Goal: Complete application form

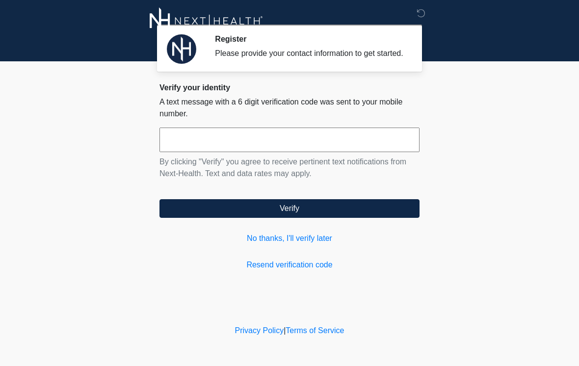
click at [358, 146] on input "text" at bounding box center [289, 140] width 260 height 25
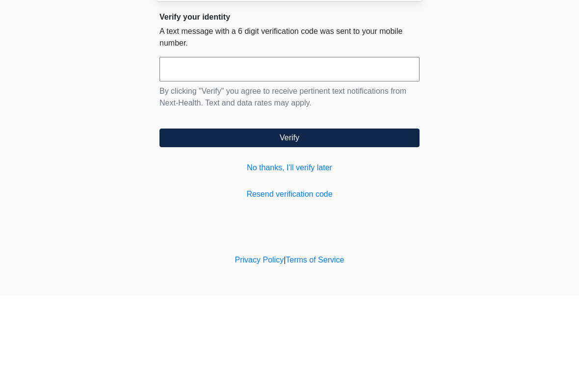
click at [345, 199] on button "Verify" at bounding box center [289, 208] width 260 height 19
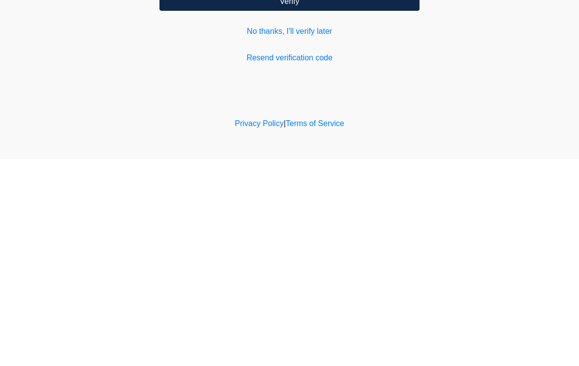
click at [309, 233] on link "No thanks, I'll verify later" at bounding box center [289, 239] width 260 height 12
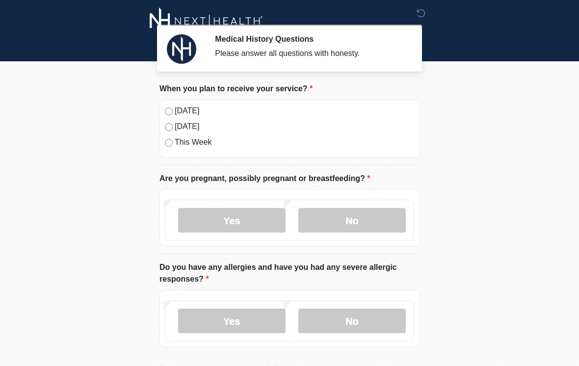
click at [359, 219] on label "No" at bounding box center [351, 220] width 107 height 25
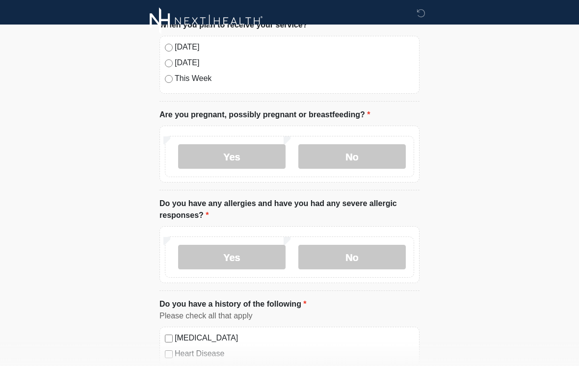
scroll to position [69, 0]
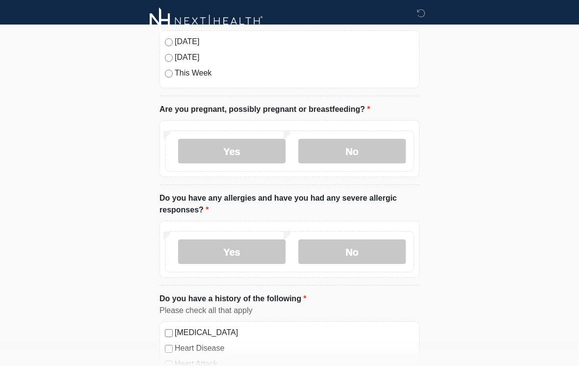
click at [378, 252] on label "No" at bounding box center [351, 251] width 107 height 25
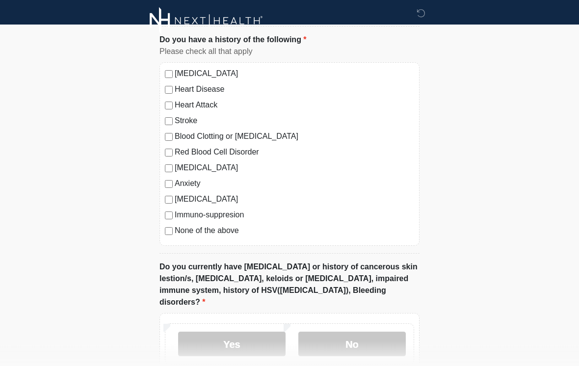
scroll to position [328, 0]
click at [373, 332] on label "No" at bounding box center [351, 344] width 107 height 25
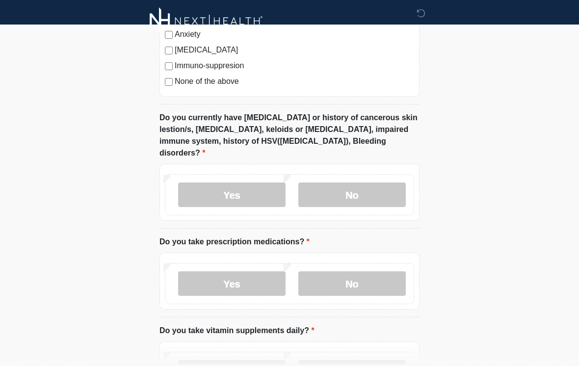
scroll to position [480, 0]
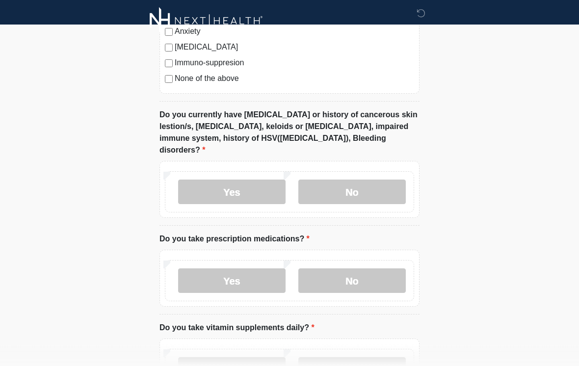
click at [382, 269] on label "No" at bounding box center [351, 281] width 107 height 25
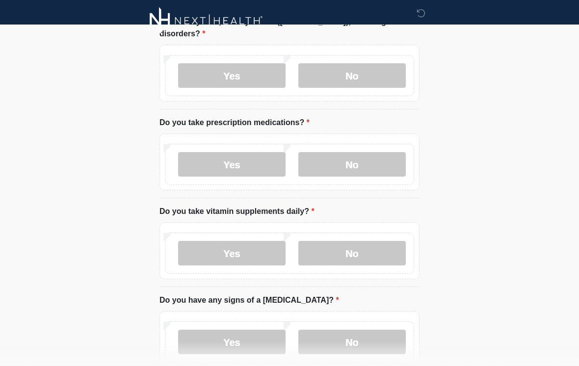
scroll to position [597, 0]
click at [250, 241] on label "Yes" at bounding box center [231, 252] width 107 height 25
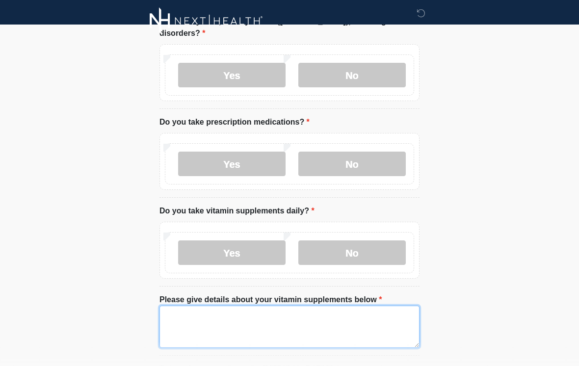
click at [252, 309] on textarea "Please give details about your vitamin supplements below" at bounding box center [289, 327] width 260 height 42
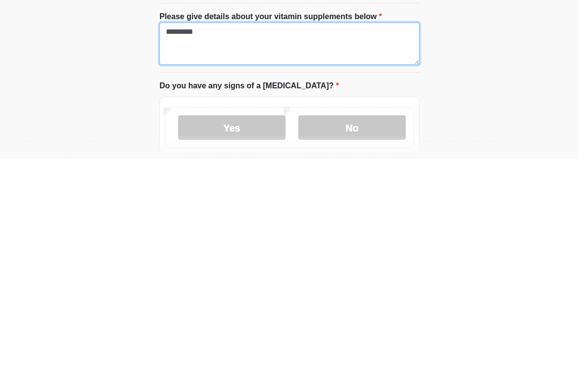
type textarea "*********"
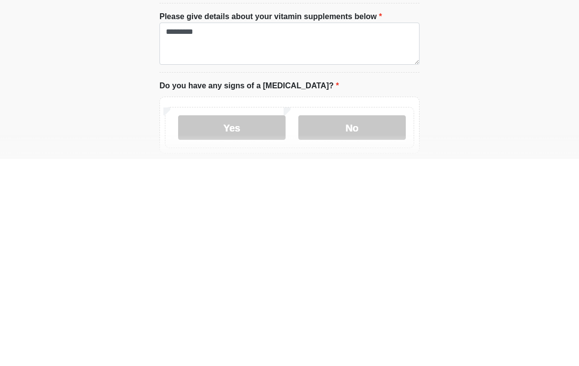
click at [367, 322] on label "No" at bounding box center [351, 334] width 107 height 25
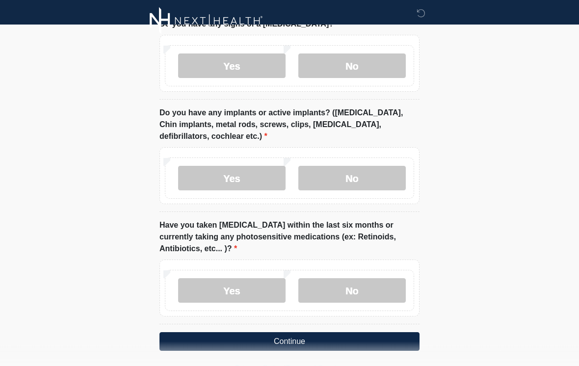
scroll to position [943, 0]
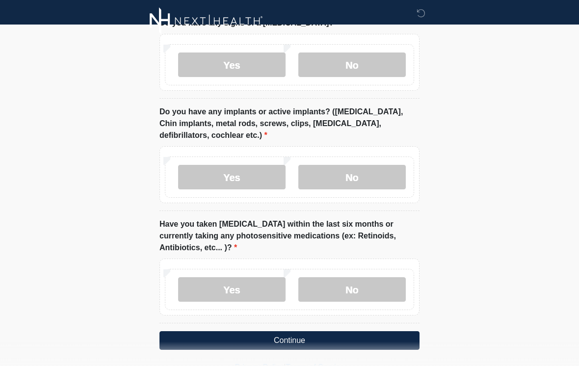
click at [362, 165] on label "No" at bounding box center [351, 177] width 107 height 25
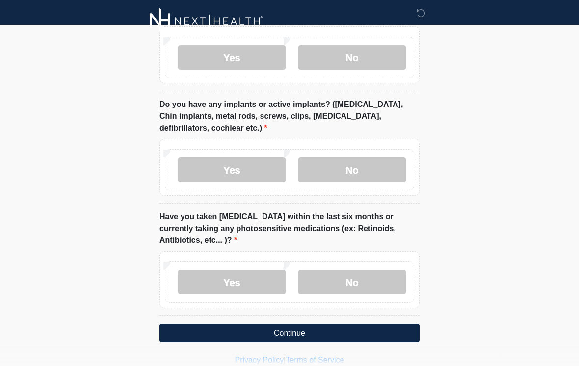
click at [360, 270] on label "No" at bounding box center [351, 282] width 107 height 25
click at [310, 324] on button "Continue" at bounding box center [289, 333] width 260 height 19
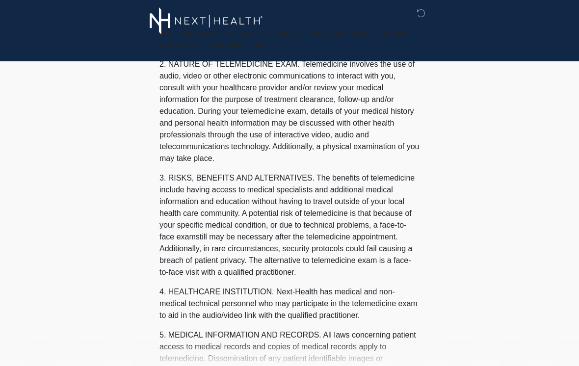
scroll to position [0, 0]
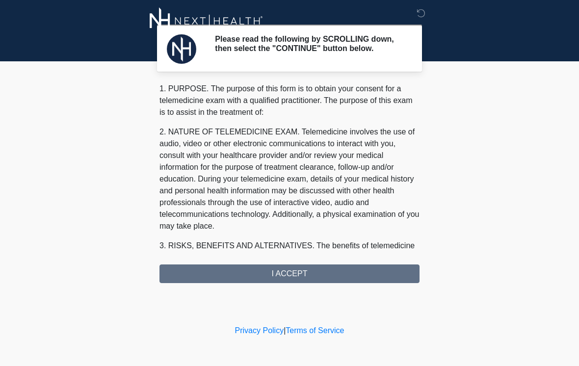
click at [329, 275] on div "1. PURPOSE. The purpose of this form is to obtain your consent for a telemedici…" at bounding box center [289, 183] width 260 height 200
click at [299, 274] on div "1. PURPOSE. The purpose of this form is to obtain your consent for a telemedici…" at bounding box center [289, 183] width 260 height 200
click at [267, 101] on p "1. PURPOSE. The purpose of this form is to obtain your consent for a telemedici…" at bounding box center [289, 100] width 260 height 35
click at [288, 281] on div "1. PURPOSE. The purpose of this form is to obtain your consent for a telemedici…" at bounding box center [289, 183] width 260 height 200
click at [299, 276] on div "1. PURPOSE. The purpose of this form is to obtain your consent for a telemedici…" at bounding box center [289, 183] width 260 height 200
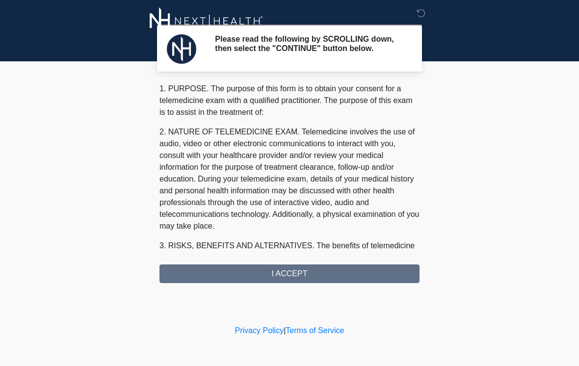
click at [294, 273] on div "1. PURPOSE. The purpose of this form is to obtain your consent for a telemedici…" at bounding box center [289, 183] width 260 height 200
click at [291, 283] on div "1. PURPOSE. The purpose of this form is to obtain your consent for a telemedici…" at bounding box center [289, 183] width 260 height 200
click at [290, 282] on div "1. PURPOSE. The purpose of this form is to obtain your consent for a telemedici…" at bounding box center [289, 183] width 260 height 200
click at [298, 275] on div "1. PURPOSE. The purpose of this form is to obtain your consent for a telemedici…" at bounding box center [289, 183] width 260 height 200
click at [298, 274] on div "1. PURPOSE. The purpose of this form is to obtain your consent for a telemedici…" at bounding box center [289, 183] width 260 height 200
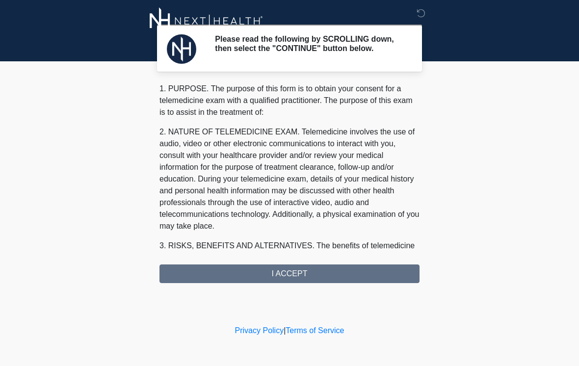
click at [303, 60] on div "Please read the following by SCROLLING down, then select the "CONTINUE" button …" at bounding box center [310, 47] width 190 height 27
click at [287, 274] on div "1. PURPOSE. The purpose of this form is to obtain your consent for a telemedici…" at bounding box center [289, 183] width 260 height 200
click at [286, 274] on div "1. PURPOSE. The purpose of this form is to obtain your consent for a telemedici…" at bounding box center [289, 183] width 260 height 200
click at [306, 274] on div "1. PURPOSE. The purpose of this form is to obtain your consent for a telemedici…" at bounding box center [289, 183] width 260 height 200
click at [306, 273] on div "1. PURPOSE. The purpose of this form is to obtain your consent for a telemedici…" at bounding box center [289, 183] width 260 height 200
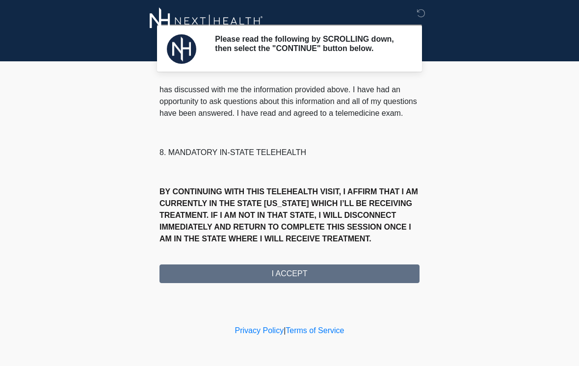
scroll to position [458, 0]
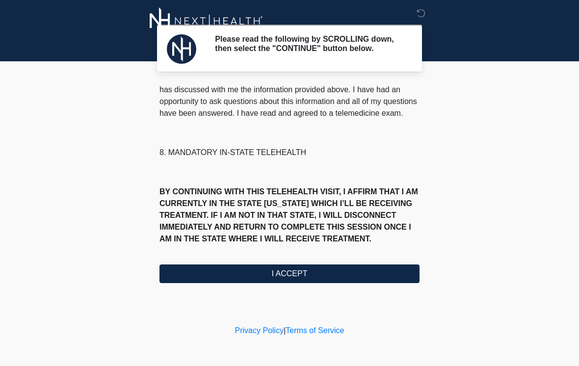
click at [297, 281] on button "I ACCEPT" at bounding box center [289, 274] width 260 height 19
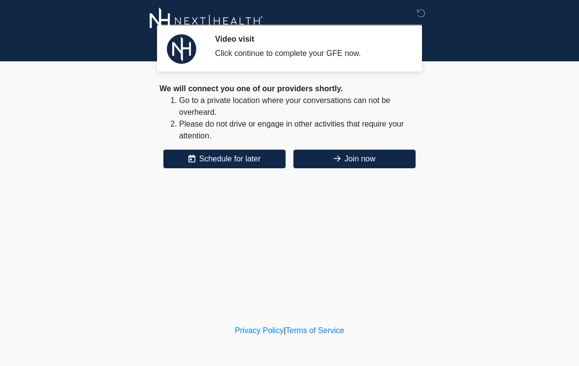
click at [448, 91] on body "Video visit Click continue to complete your GFE now. Please connect to Wi-Fi no…" at bounding box center [289, 183] width 579 height 366
click at [401, 162] on button "Join now" at bounding box center [354, 159] width 122 height 19
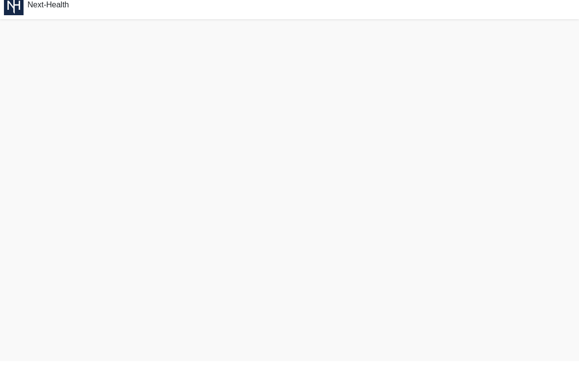
scroll to position [3, 0]
